Goal: Find specific page/section: Find specific page/section

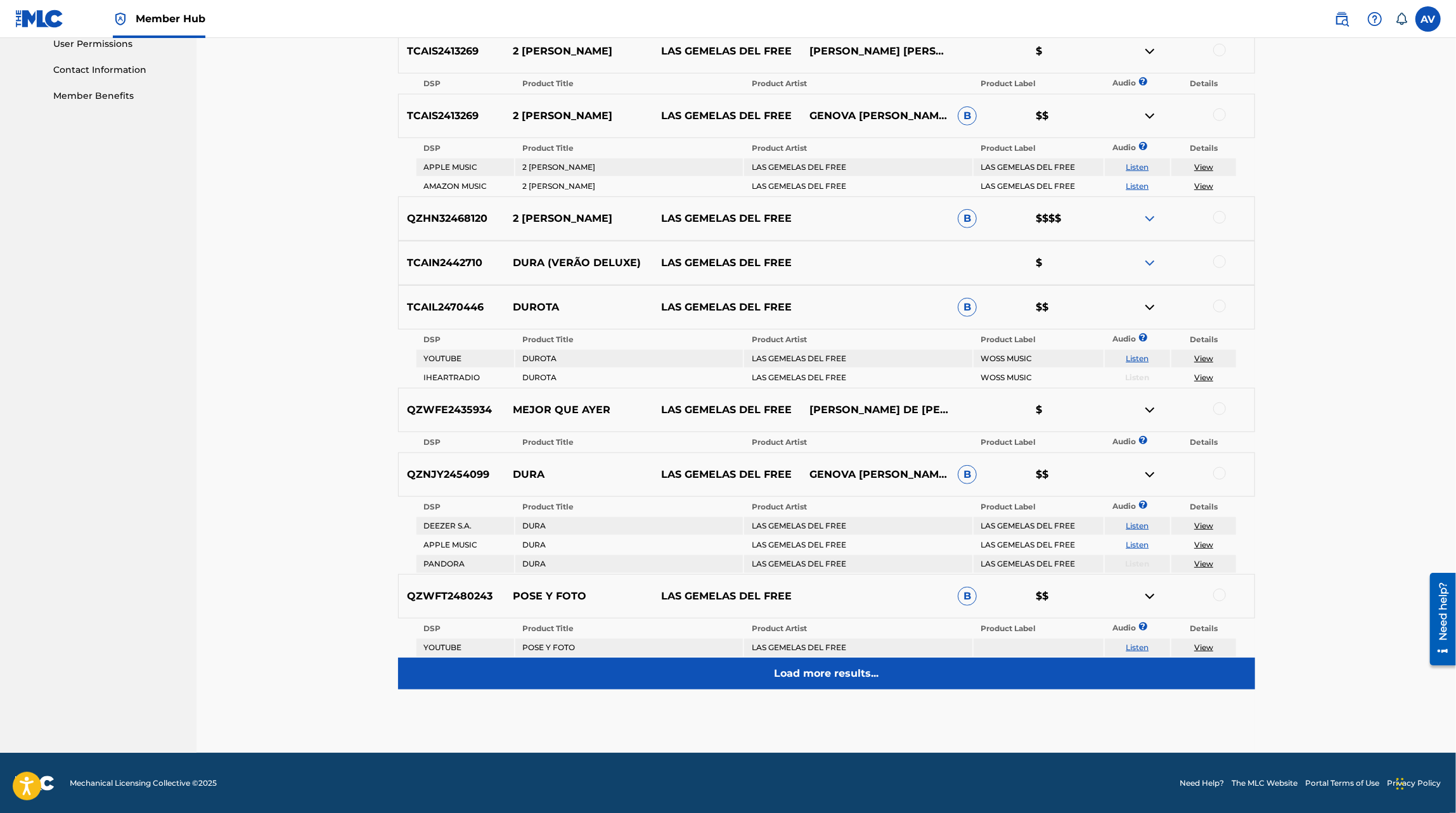
click at [806, 673] on p "Load more results..." at bounding box center [826, 673] width 104 height 15
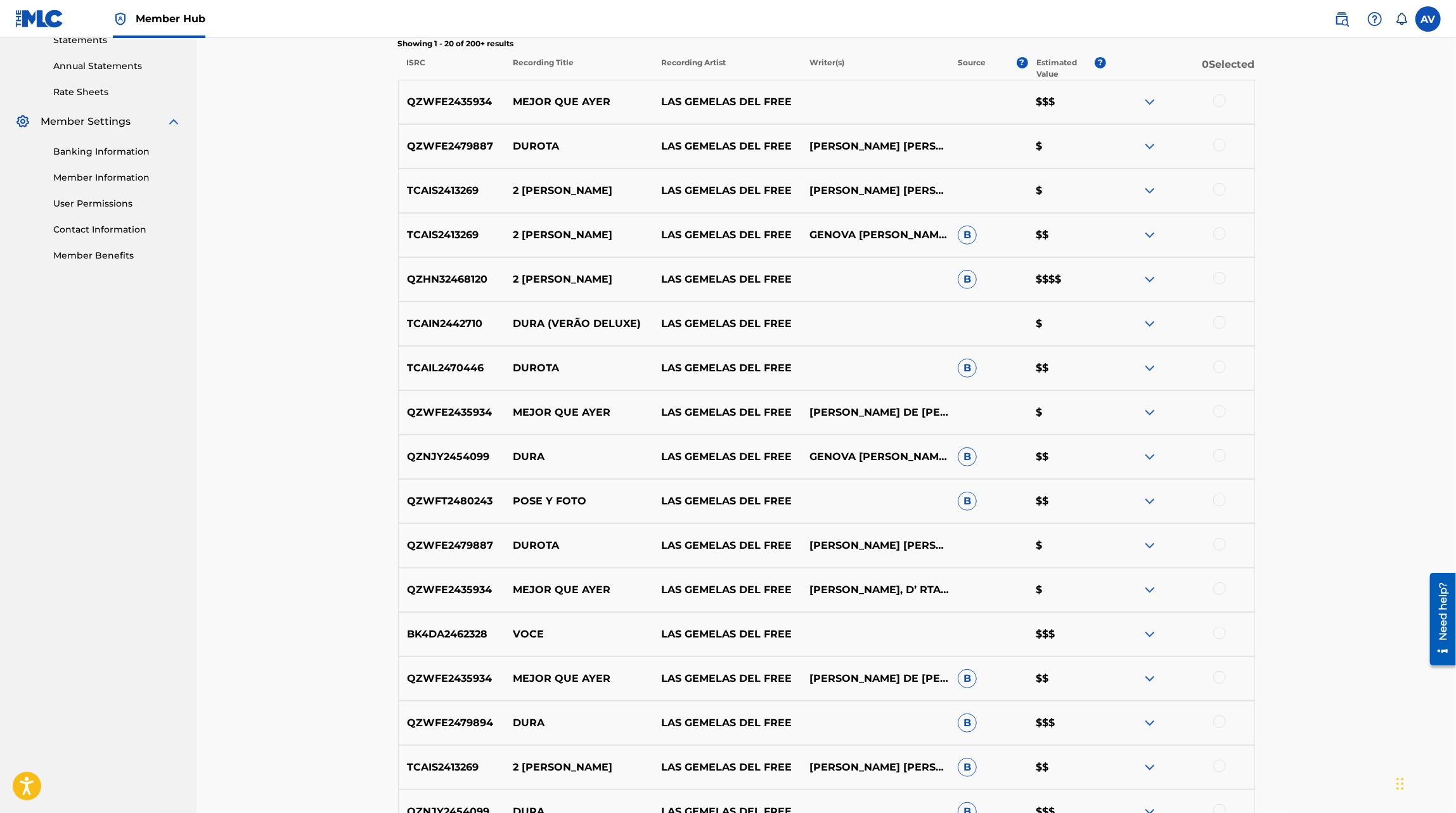
scroll to position [756, 0]
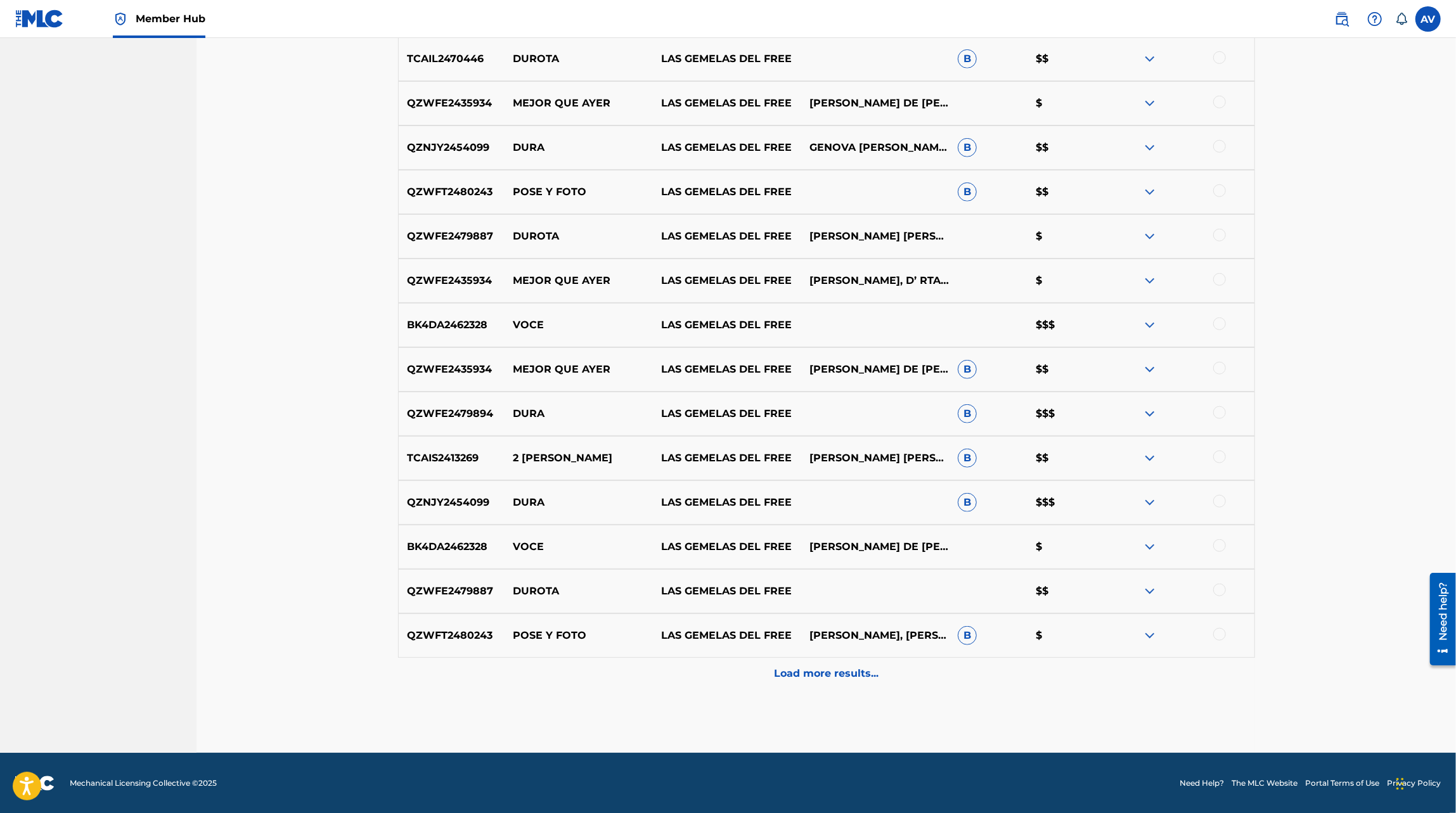
click at [1155, 638] on img at bounding box center [1149, 635] width 15 height 15
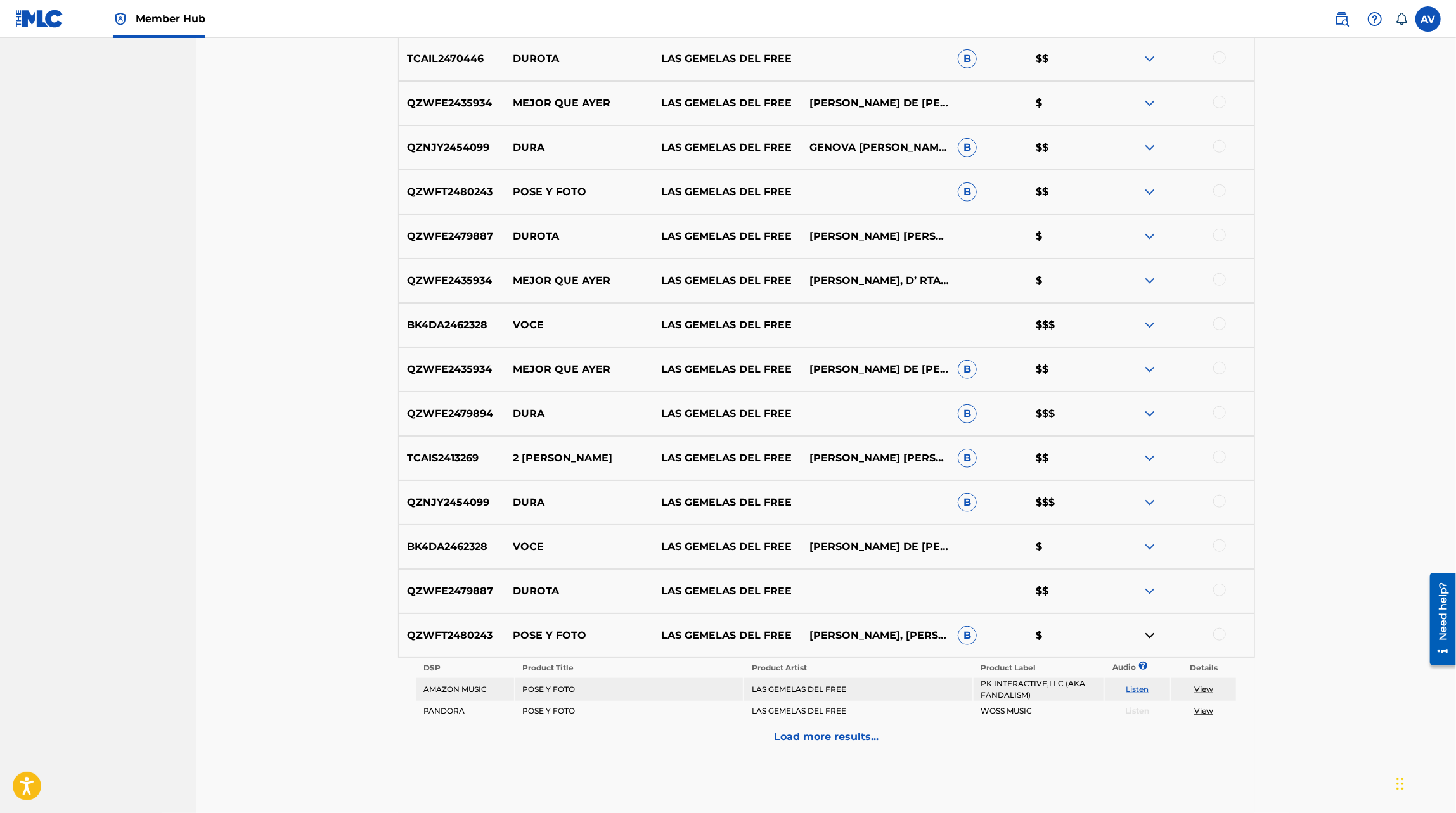
click at [1148, 589] on img at bounding box center [1149, 591] width 15 height 15
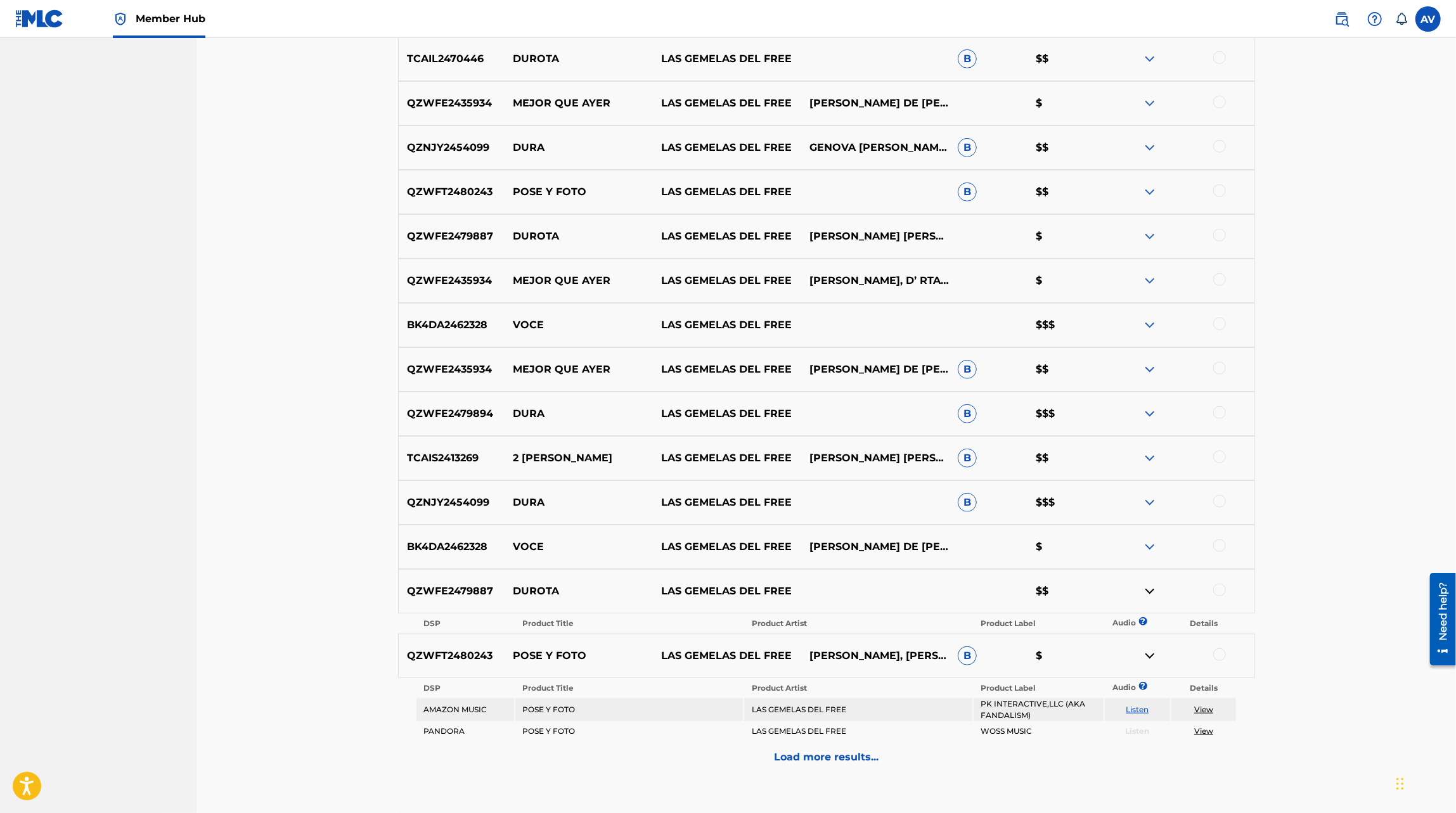
click at [1144, 542] on img at bounding box center [1149, 546] width 15 height 15
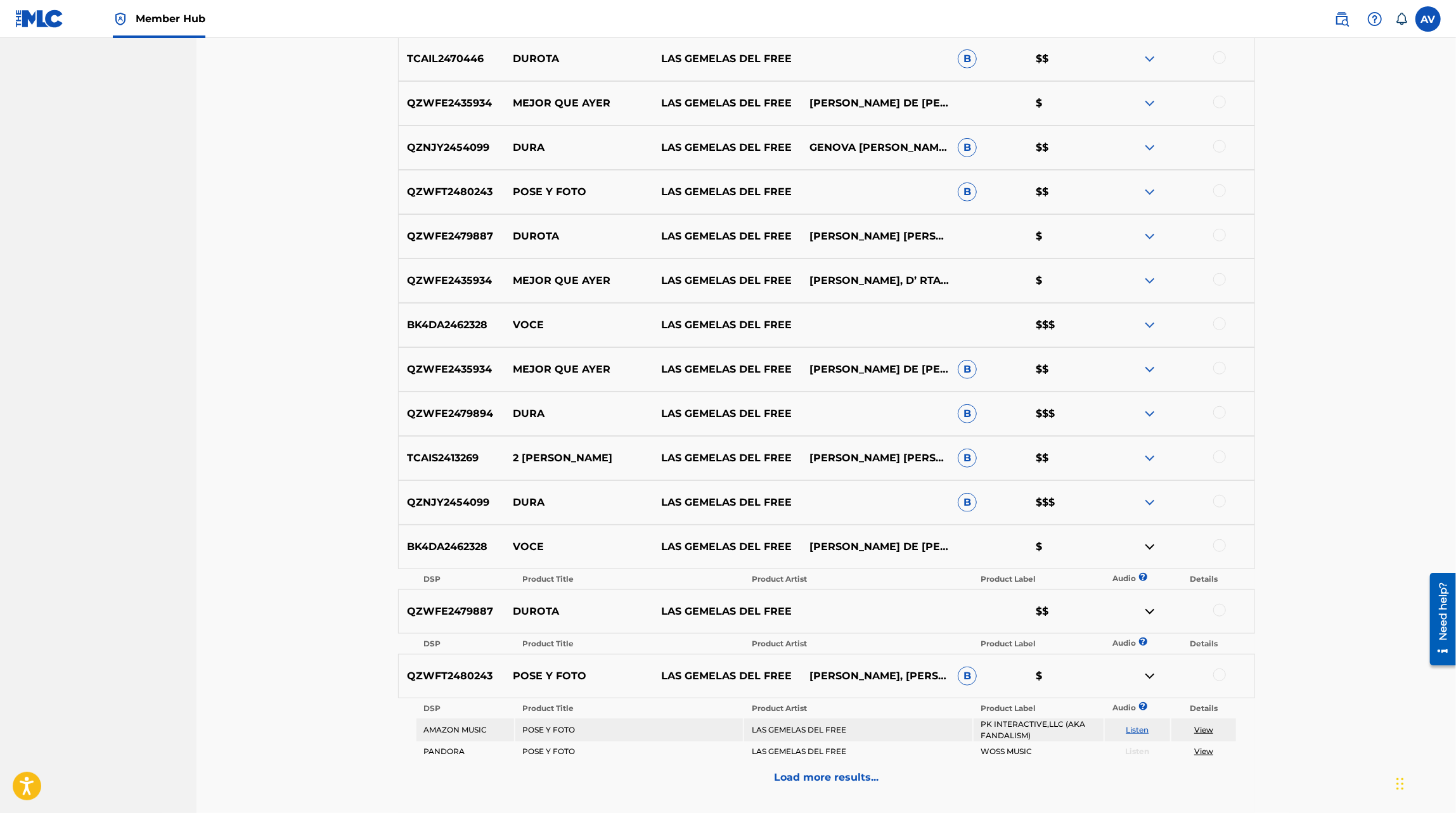
click at [1148, 501] on img at bounding box center [1149, 502] width 15 height 15
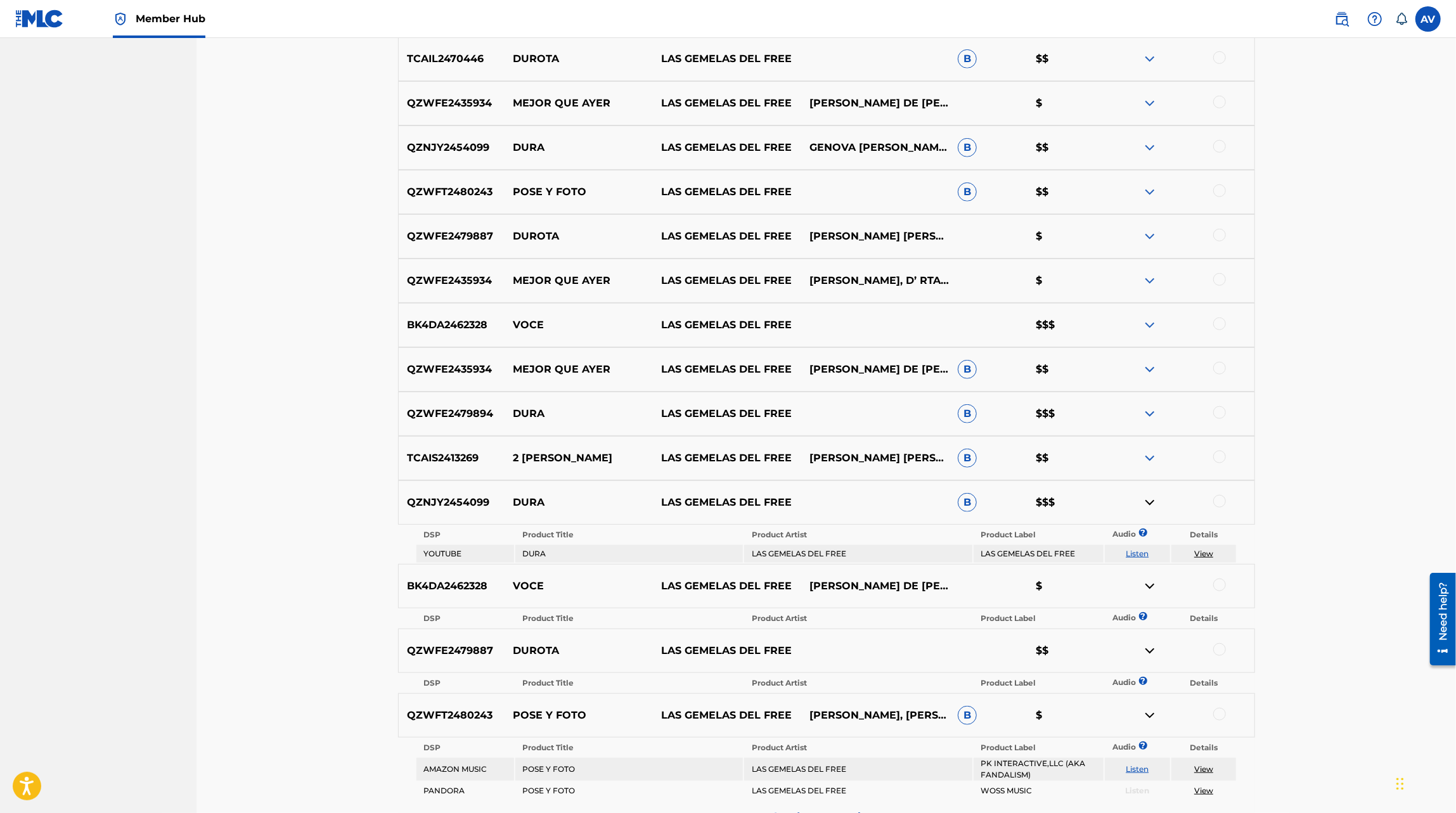
click at [1149, 458] on img at bounding box center [1149, 458] width 15 height 15
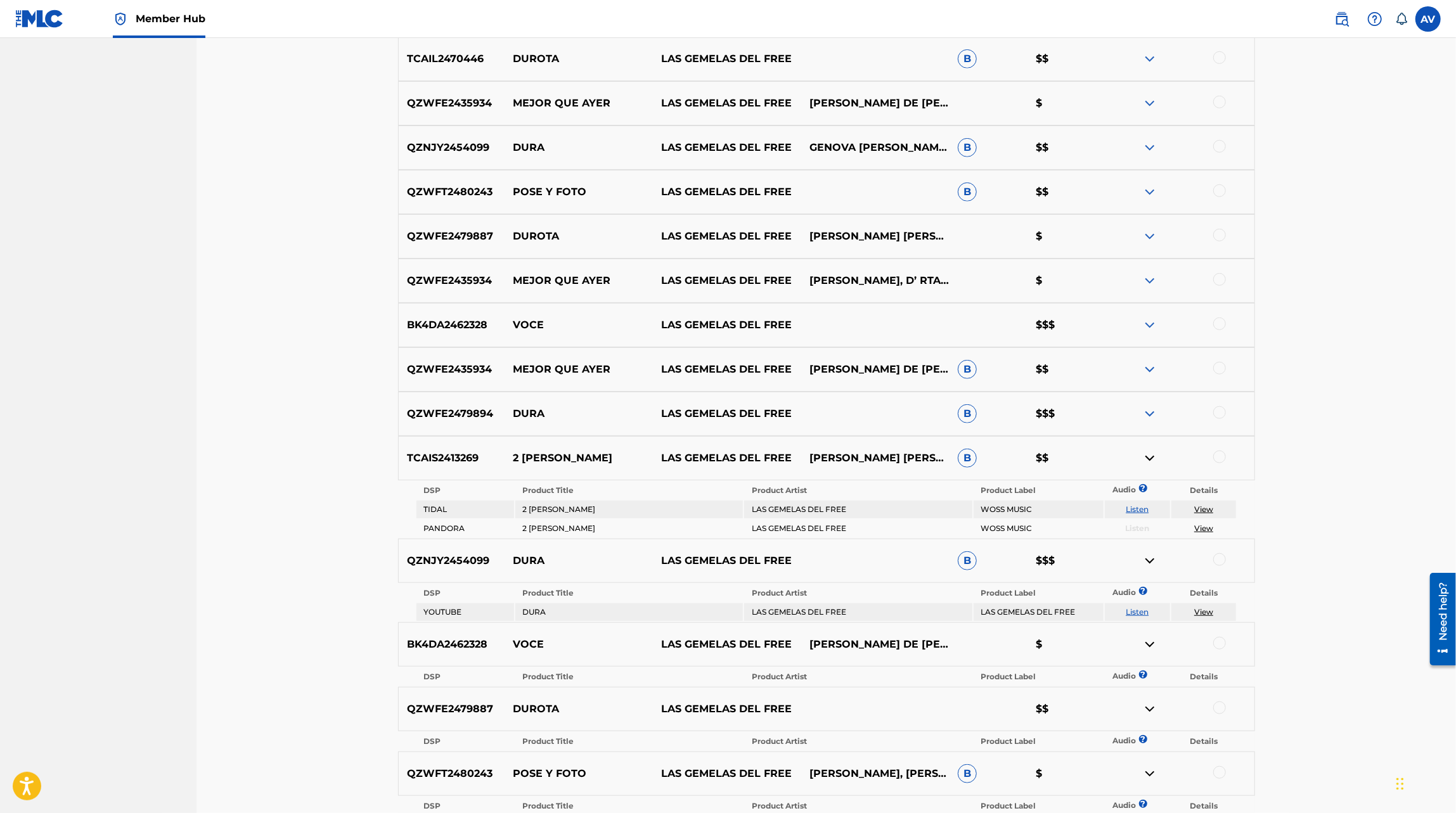
click at [1151, 417] on img at bounding box center [1149, 414] width 15 height 15
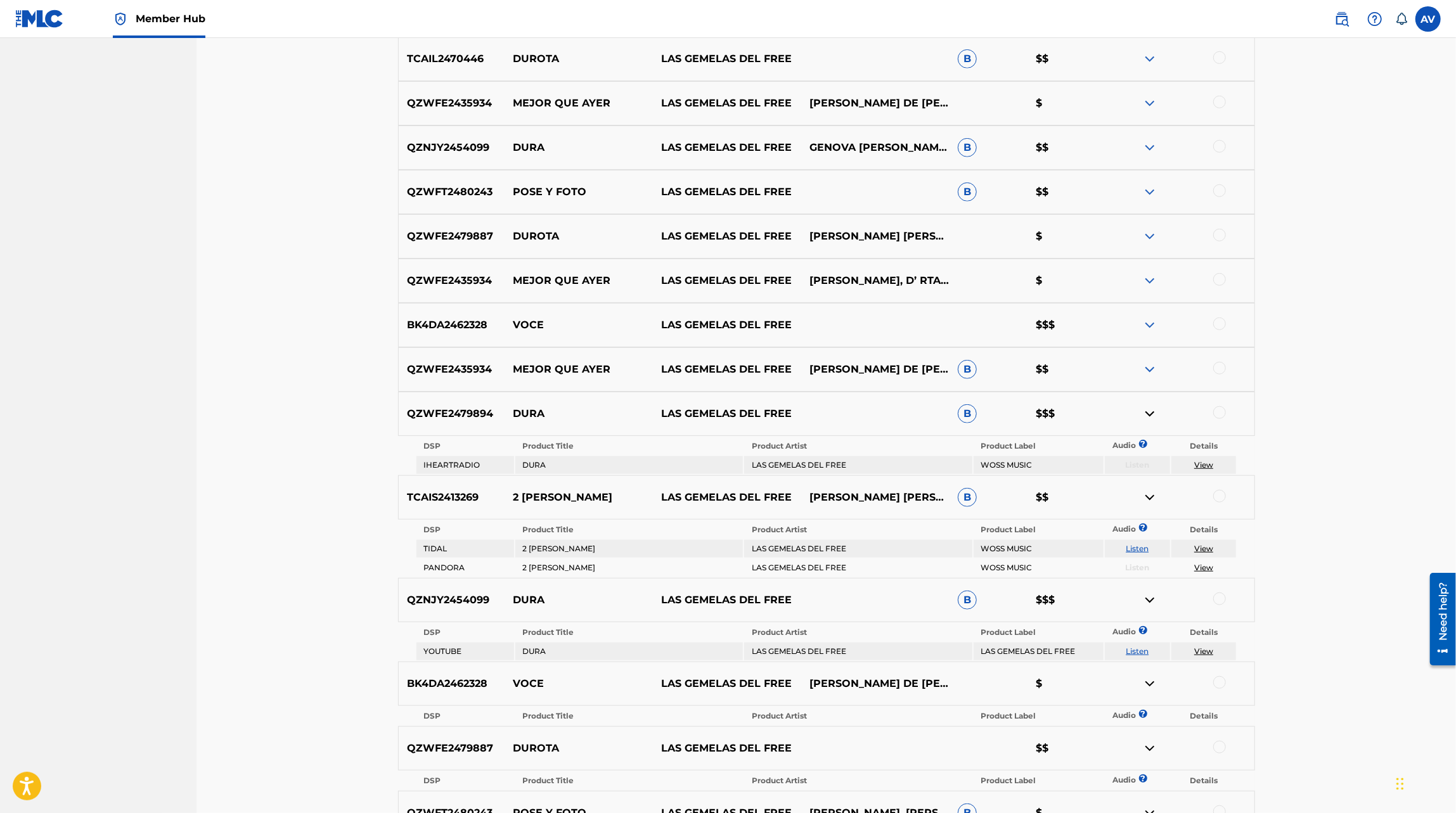
click at [1145, 368] on img at bounding box center [1149, 369] width 15 height 15
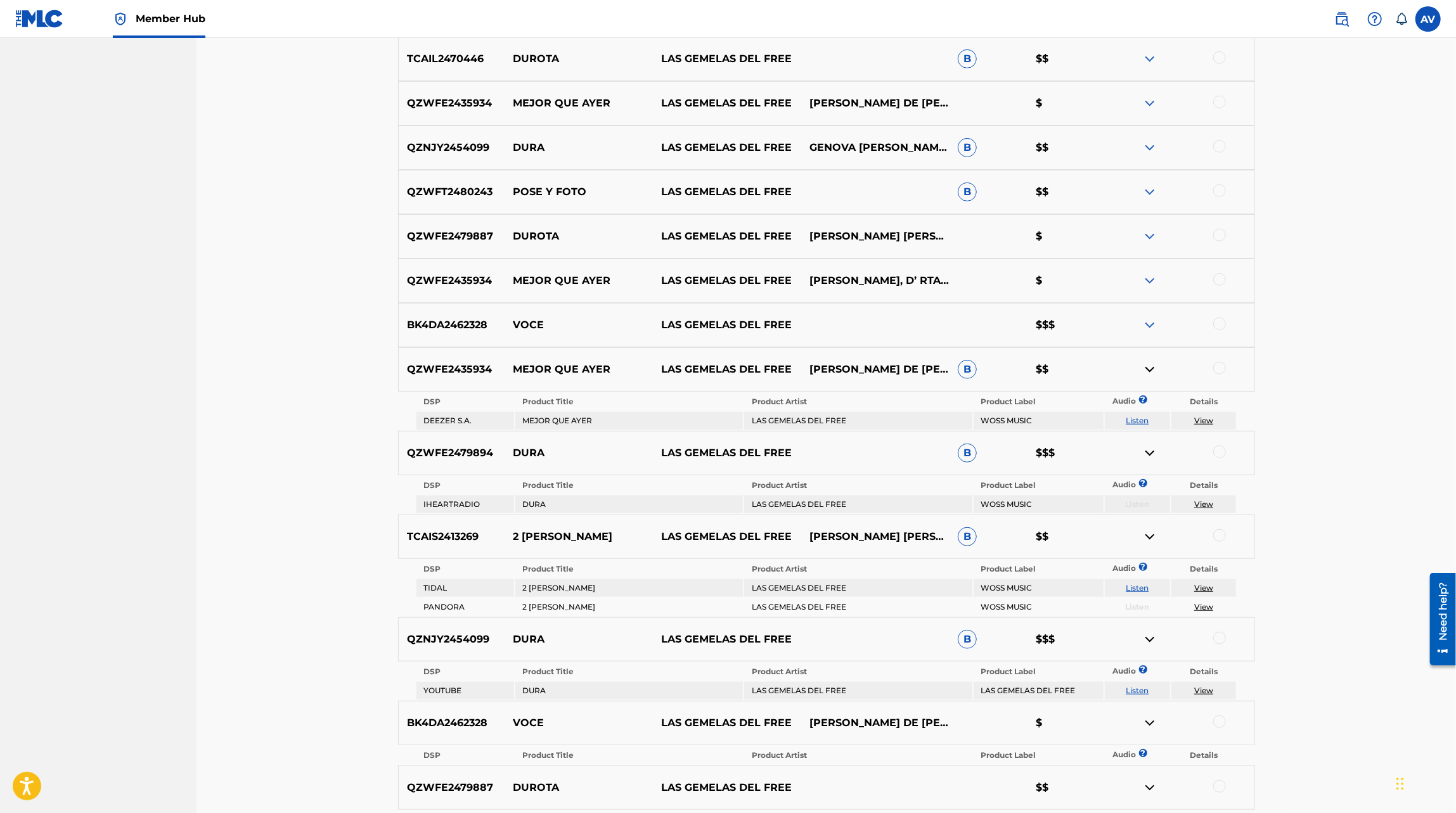
click at [1148, 325] on img at bounding box center [1149, 325] width 15 height 15
